Goal: Navigation & Orientation: Find specific page/section

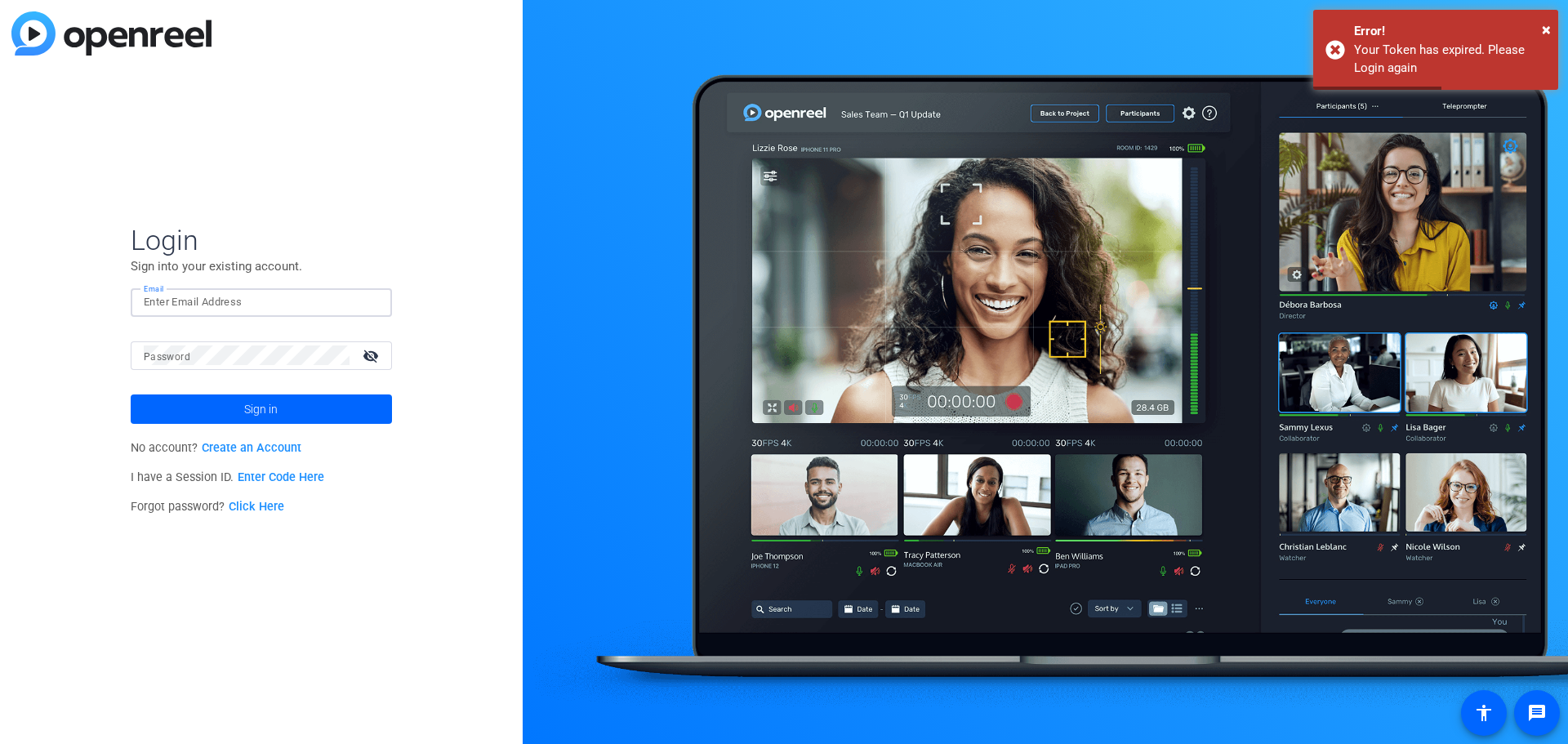
click at [244, 298] on input "Email" at bounding box center [261, 302] width 235 height 20
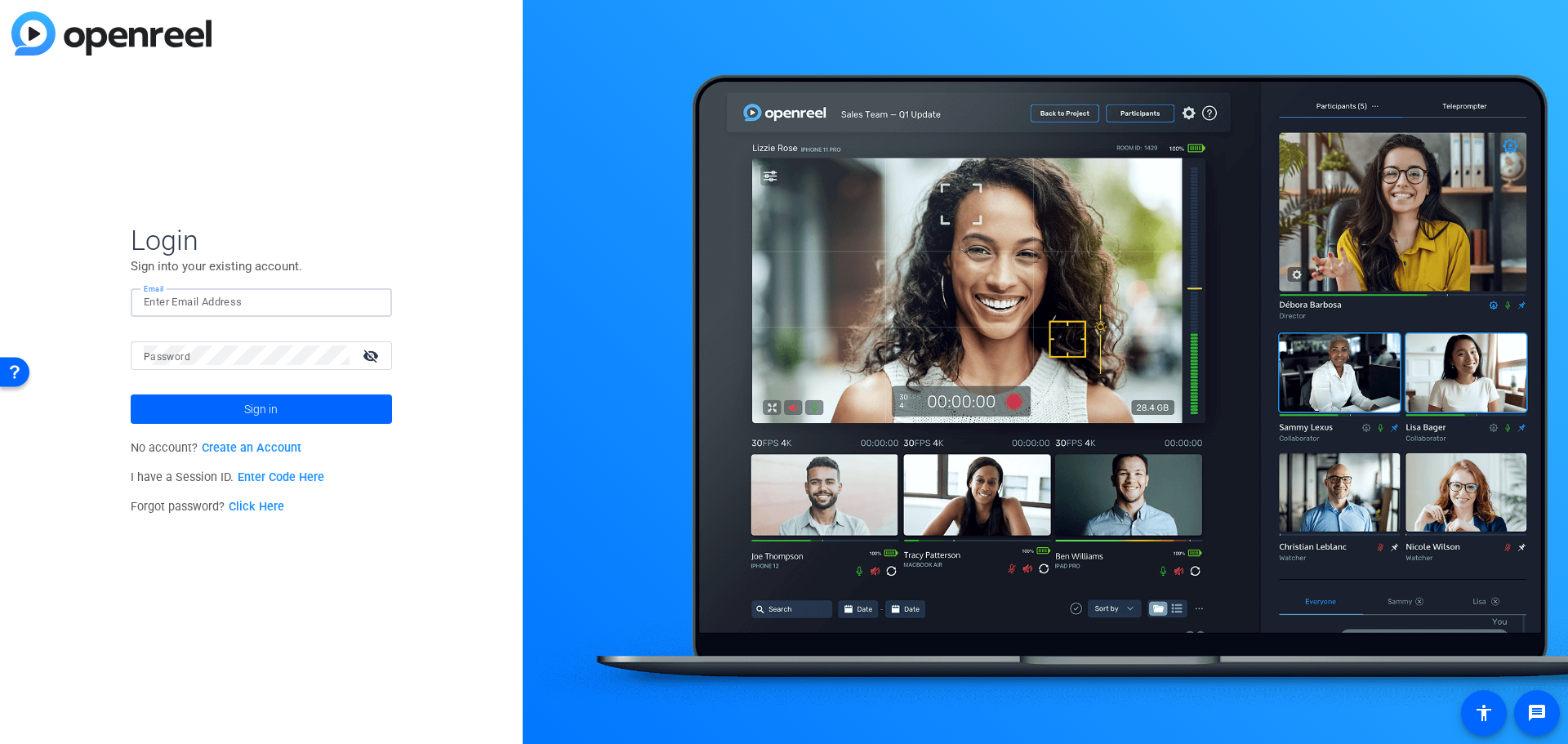
type input "[EMAIL_ADDRESS][DOMAIN_NAME]"
click at [131, 394] on button "Sign in" at bounding box center [261, 408] width 261 height 29
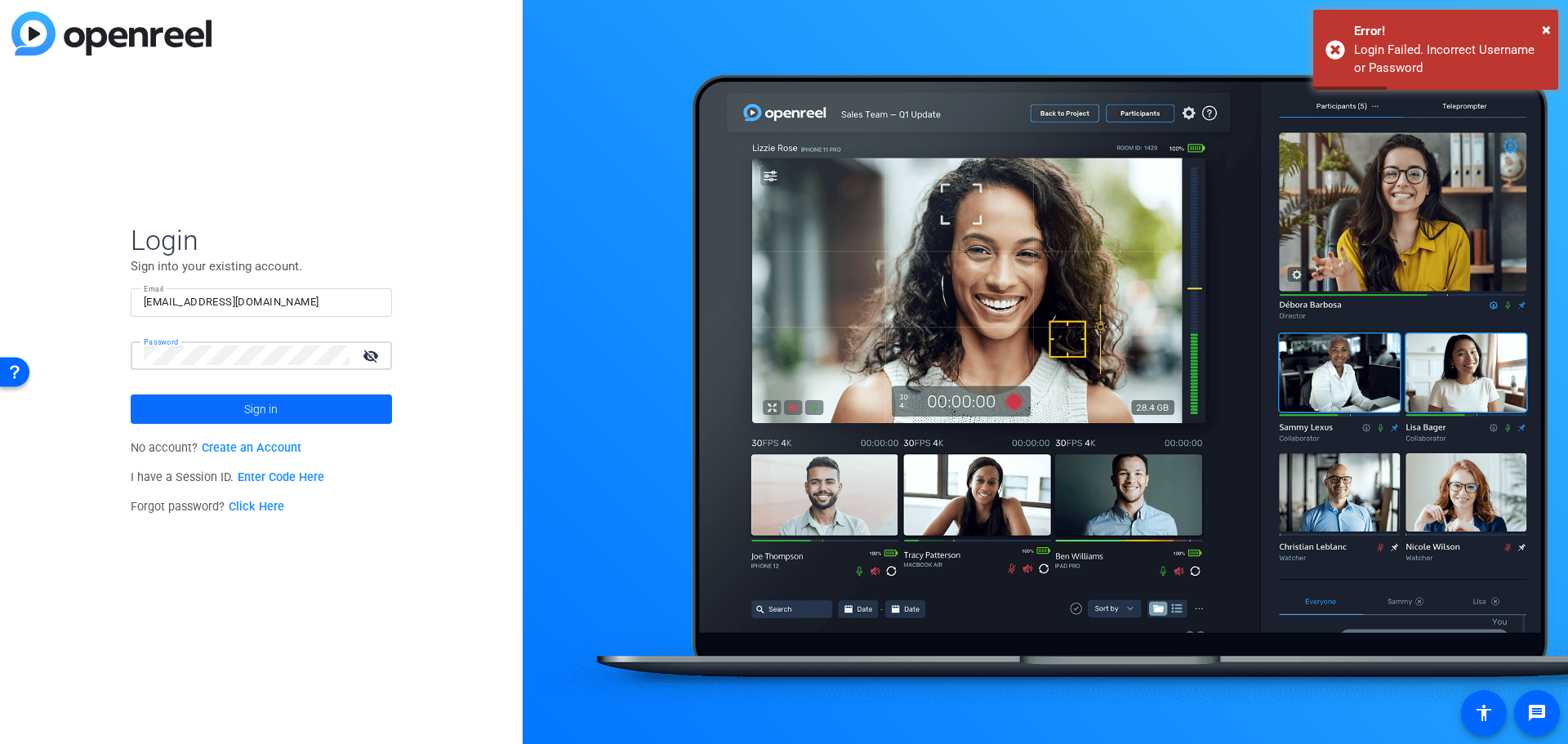
click at [297, 402] on span at bounding box center [261, 408] width 261 height 39
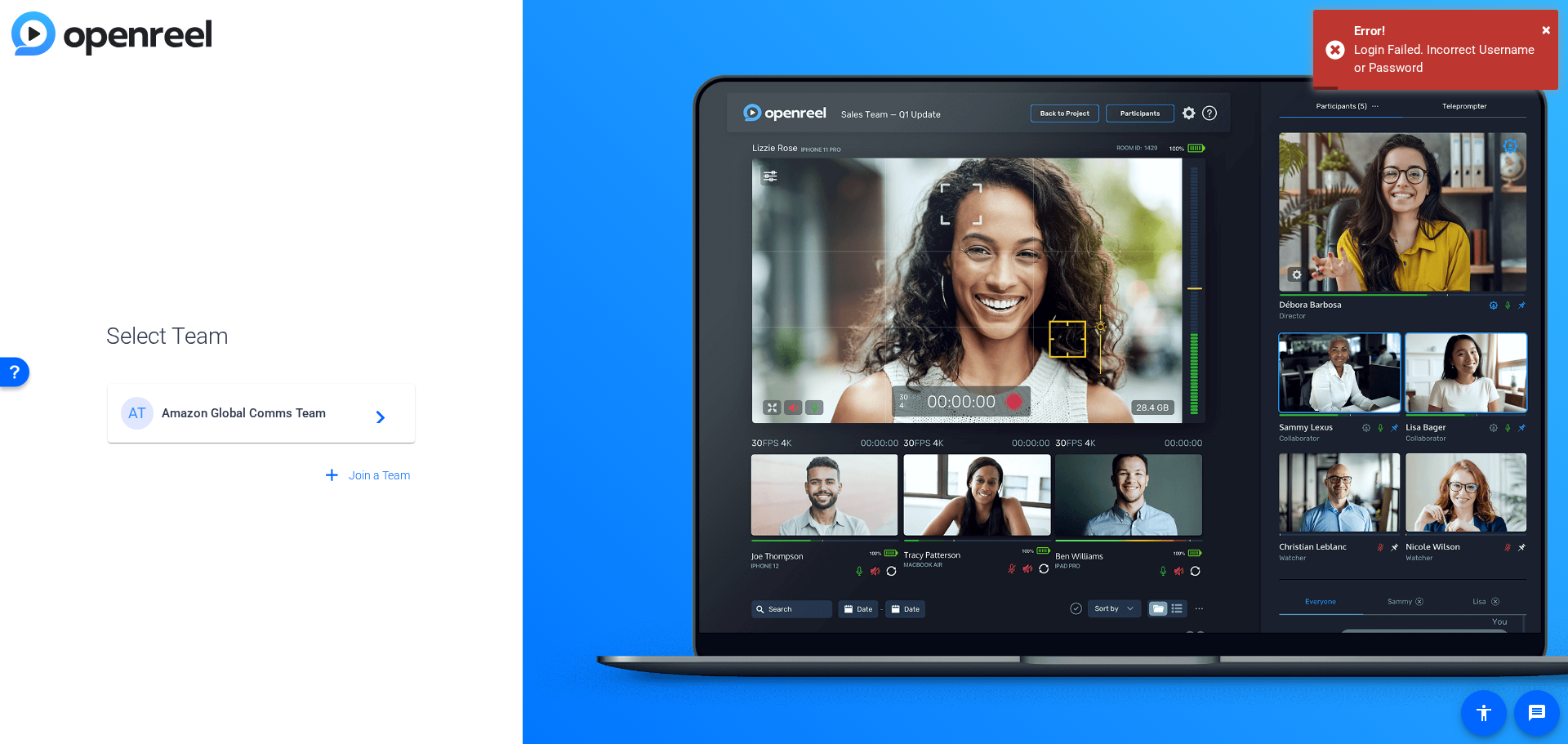
click at [290, 410] on span "Amazon Global Comms Team" at bounding box center [264, 413] width 204 height 15
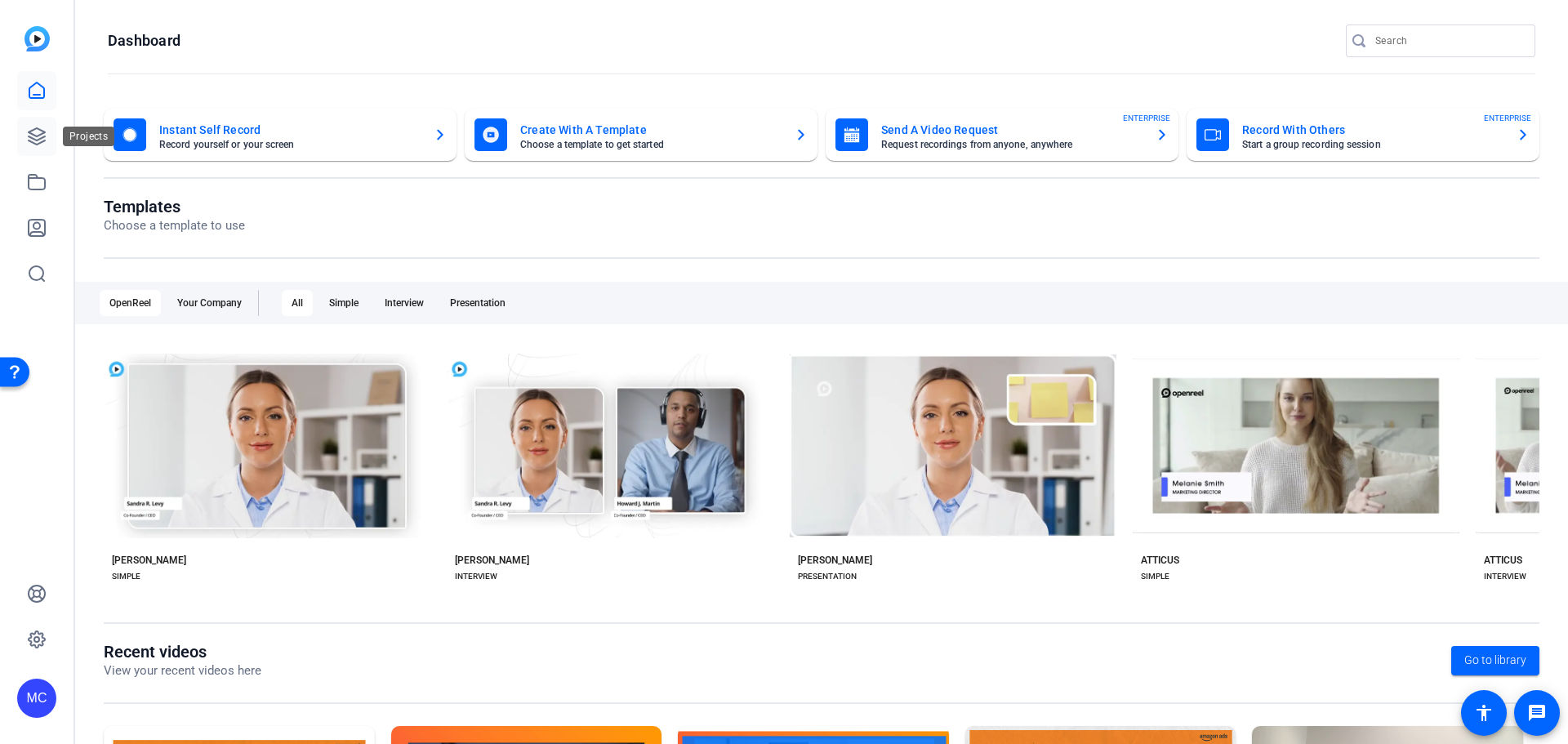
click at [34, 125] on link at bounding box center [37, 136] width 39 height 39
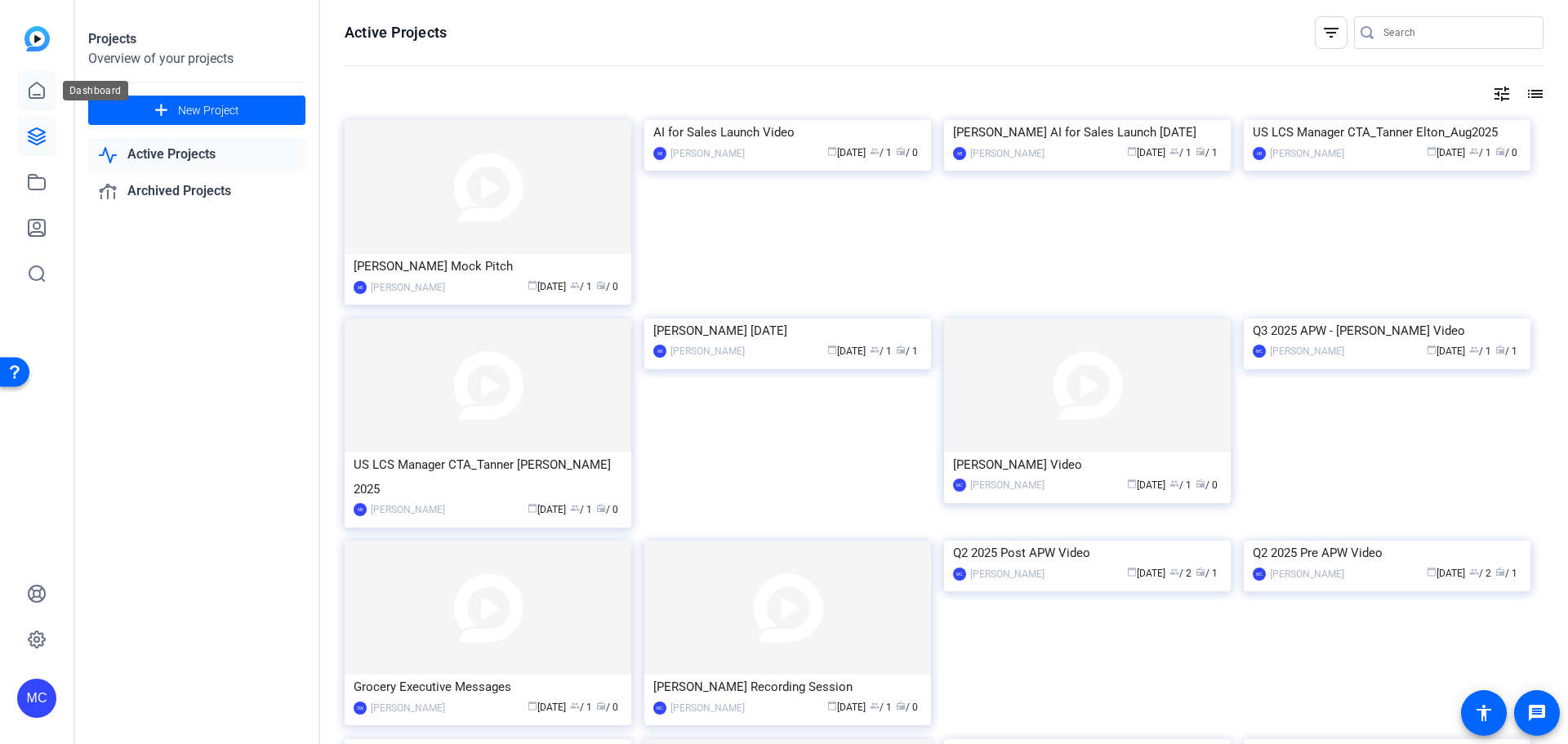
click at [28, 90] on icon at bounding box center [37, 91] width 20 height 20
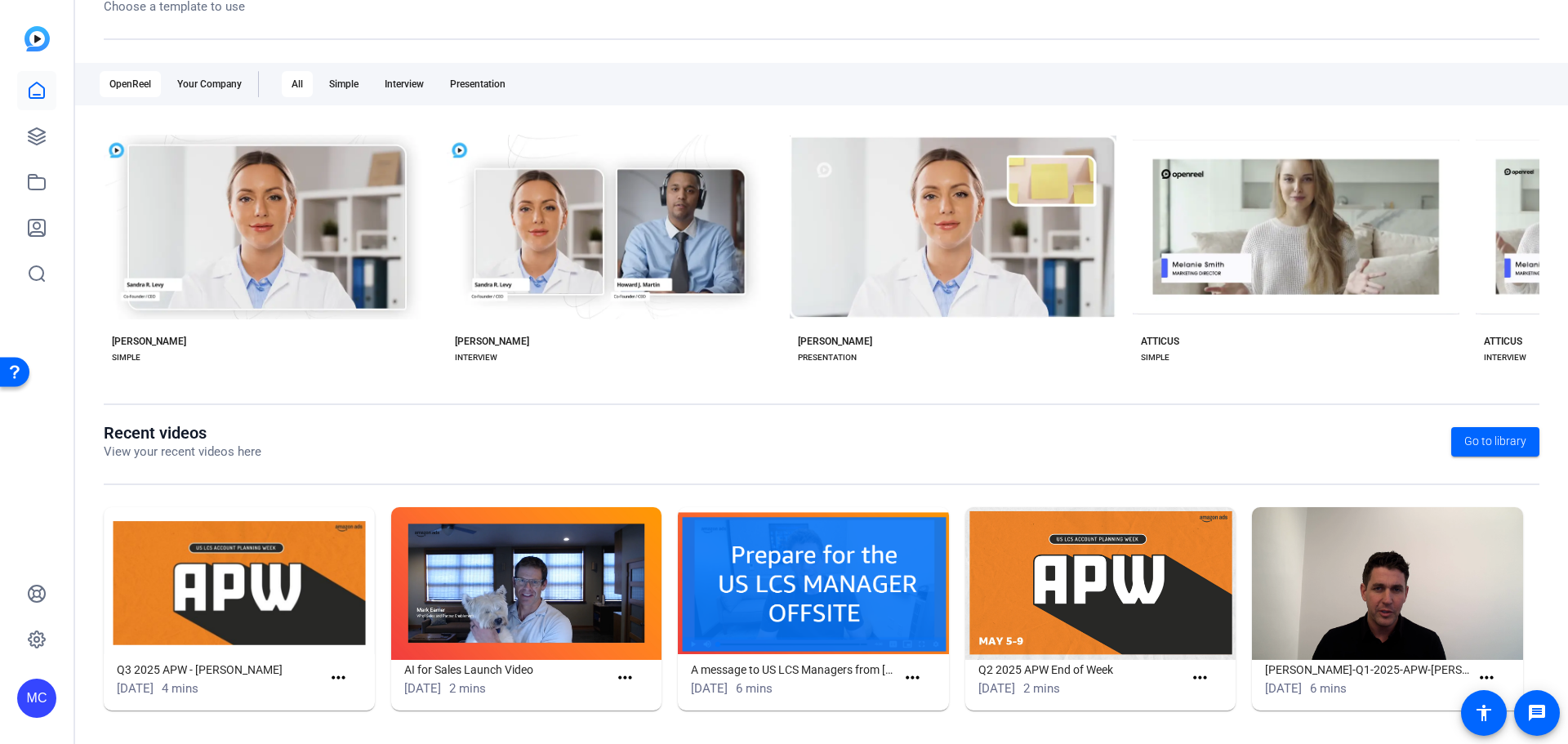
scroll to position [222, 0]
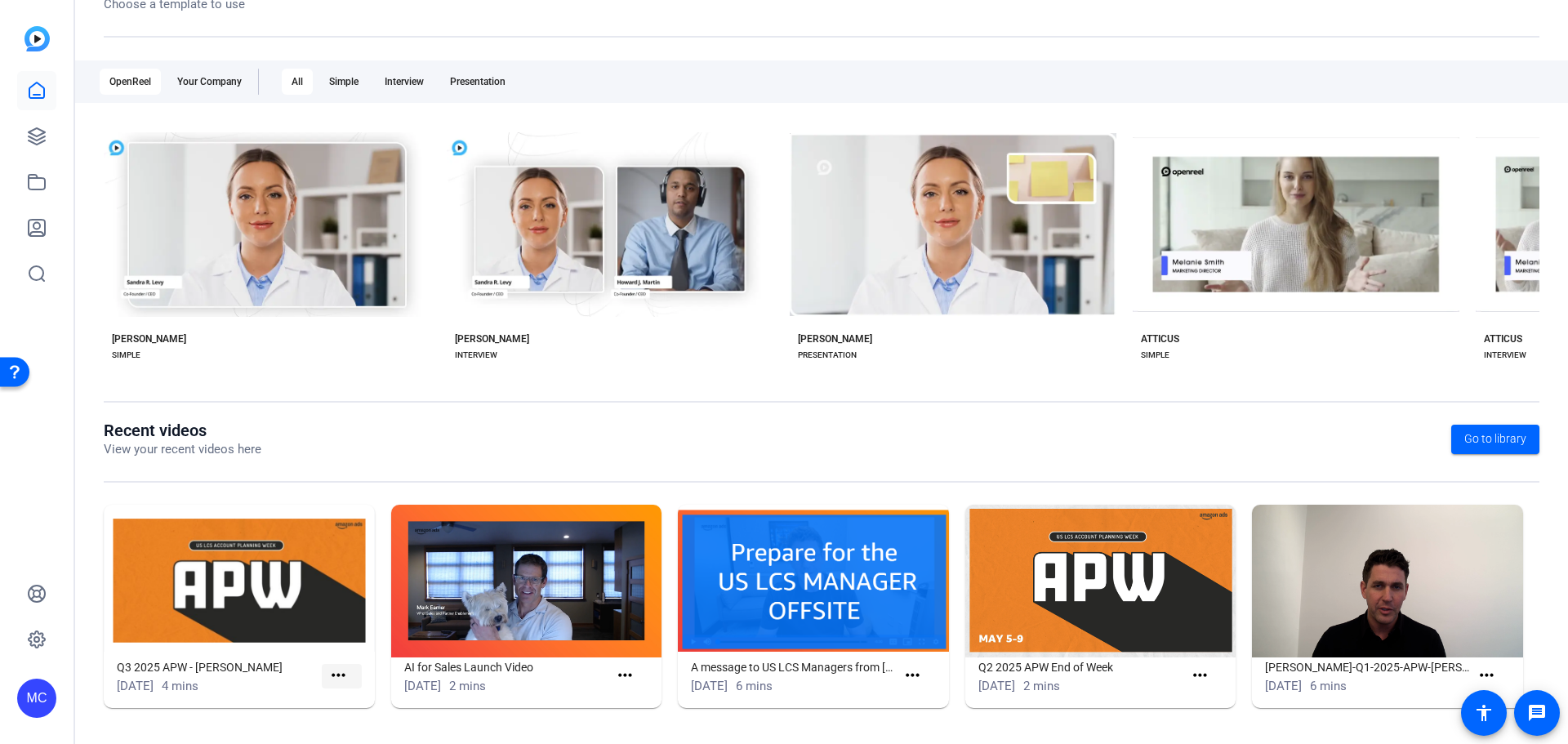
click at [340, 672] on mat-icon "more_horiz" at bounding box center [338, 675] width 20 height 20
click at [345, 693] on span "View" at bounding box center [372, 700] width 65 height 20
